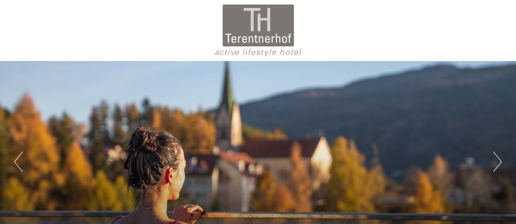
click at [499, 152] on button "Next" at bounding box center [498, 162] width 9 height 20
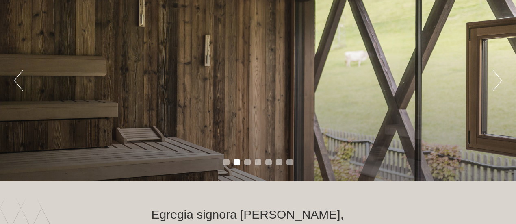
click at [499, 82] on button "Next" at bounding box center [498, 80] width 9 height 20
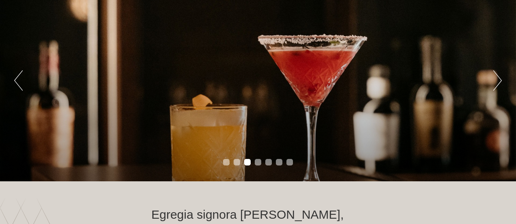
scroll to position [81, 0]
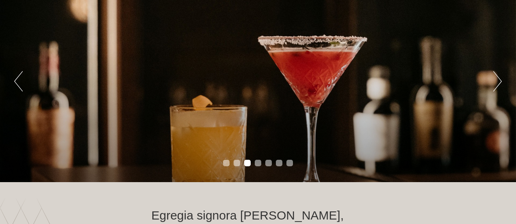
click at [499, 82] on button "Next" at bounding box center [498, 81] width 9 height 20
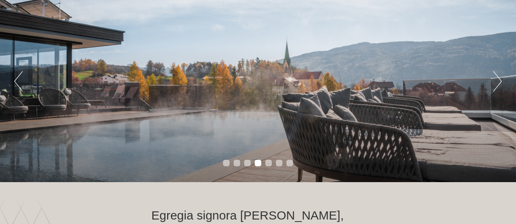
click at [499, 82] on button "Next" at bounding box center [498, 81] width 9 height 20
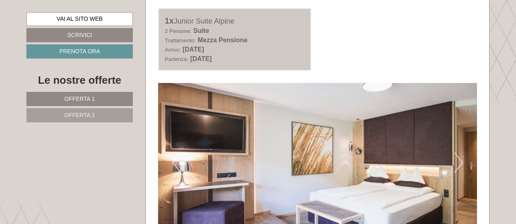
scroll to position [935, 0]
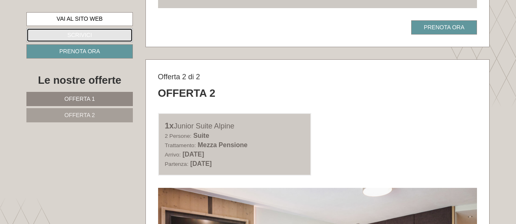
click at [96, 35] on link "Scrivici" at bounding box center [79, 35] width 107 height 14
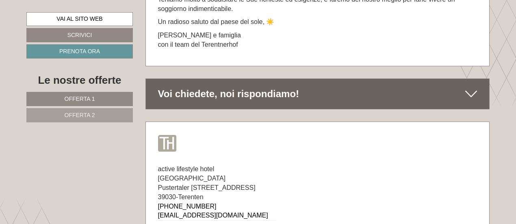
scroll to position [4360, 0]
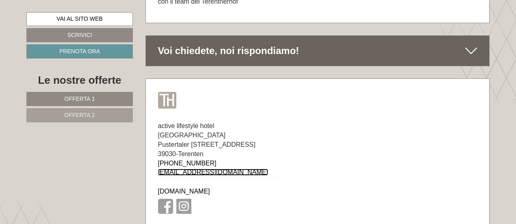
click at [195, 169] on link "[EMAIL_ADDRESS][DOMAIN_NAME]" at bounding box center [213, 172] width 110 height 7
click at [391, 36] on div "Voi chiedete, noi rispondiamo!" at bounding box center [318, 51] width 344 height 30
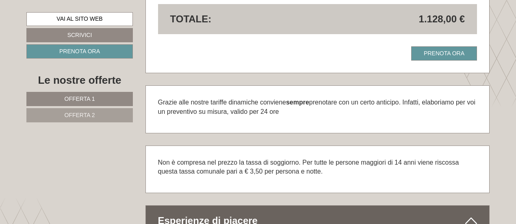
scroll to position [1473, 0]
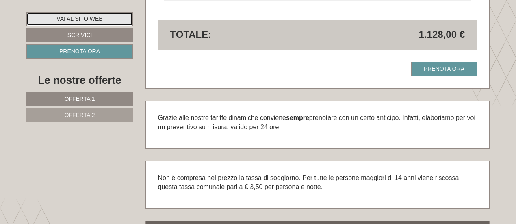
click at [113, 22] on link "Vai al sito web" at bounding box center [79, 19] width 107 height 14
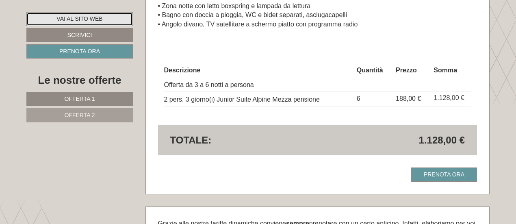
scroll to position [1351, 0]
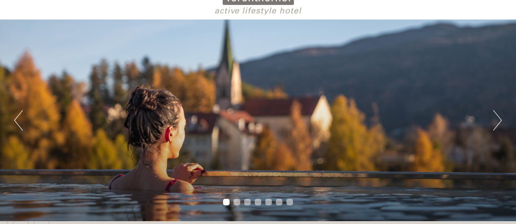
scroll to position [41, 0]
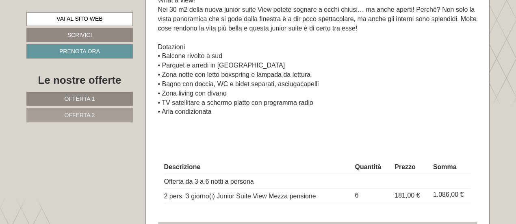
scroll to position [691, 0]
